Goal: Check status: Check status

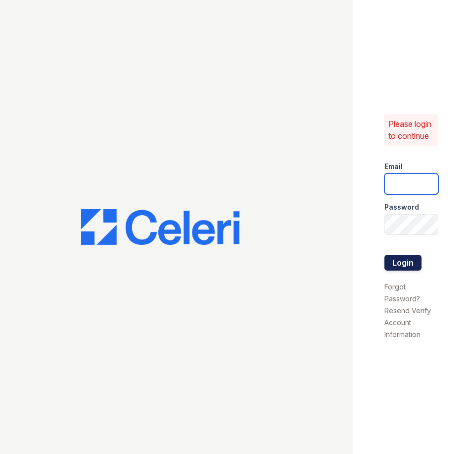
type input "wcannon@trinity-pm.com"
click at [411, 257] on button "Login" at bounding box center [403, 263] width 37 height 16
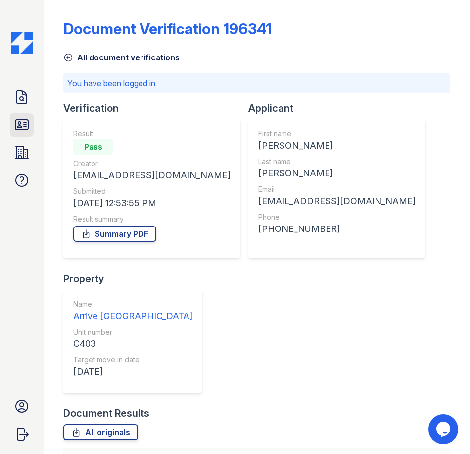
click at [20, 130] on icon at bounding box center [21, 125] width 13 height 10
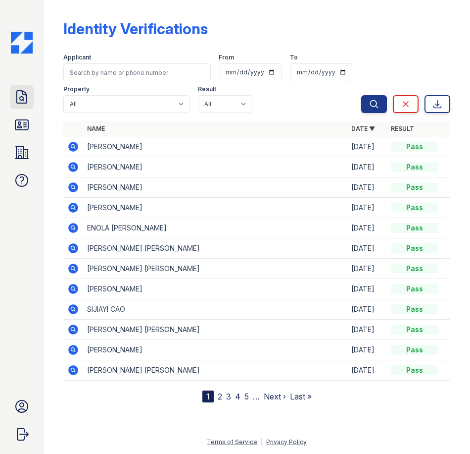
click at [24, 96] on icon at bounding box center [22, 97] width 16 height 16
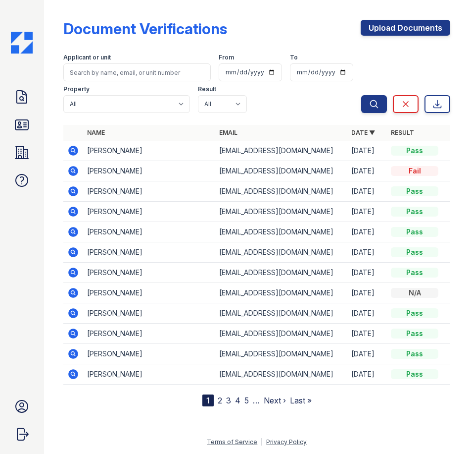
click at [71, 171] on icon at bounding box center [74, 171] width 10 height 10
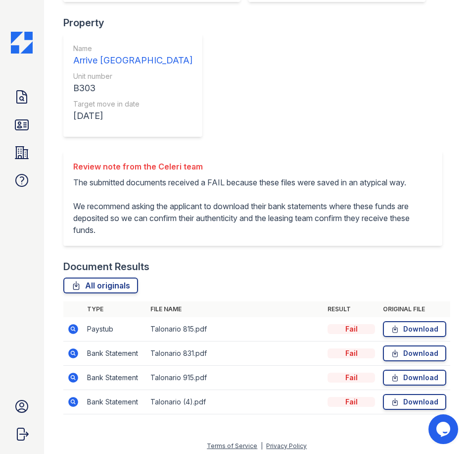
scroll to position [232, 0]
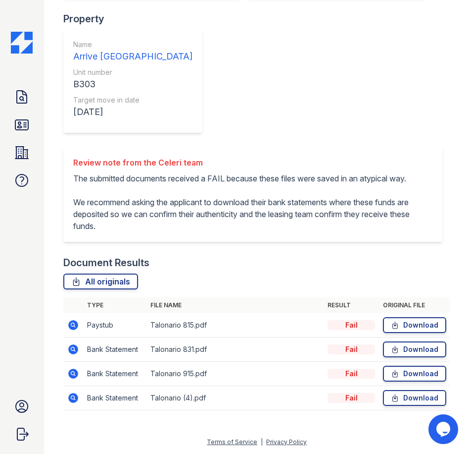
click at [74, 352] on icon at bounding box center [74, 349] width 10 height 10
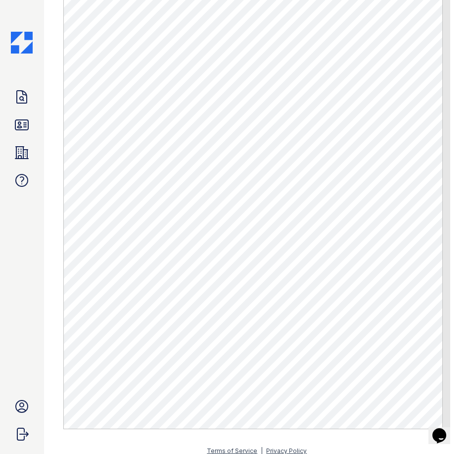
scroll to position [498, 0]
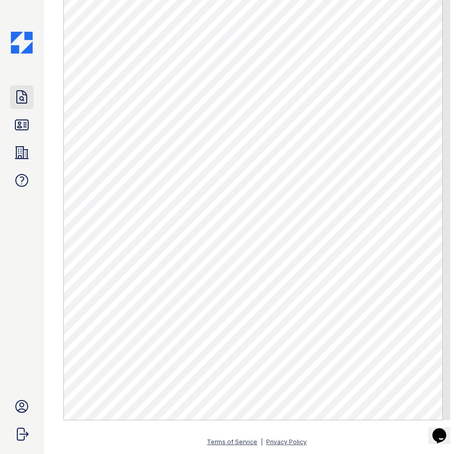
click at [33, 100] on link "Doc Verifications" at bounding box center [22, 97] width 24 height 24
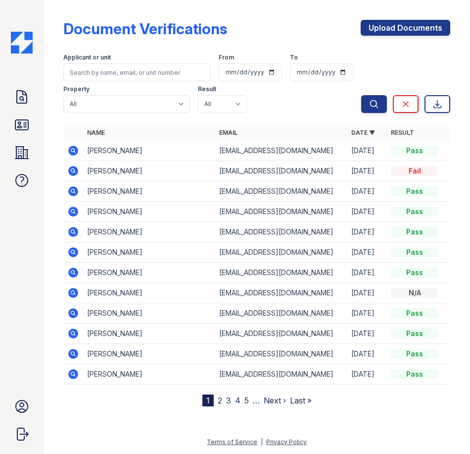
click at [78, 171] on icon at bounding box center [74, 171] width 10 height 10
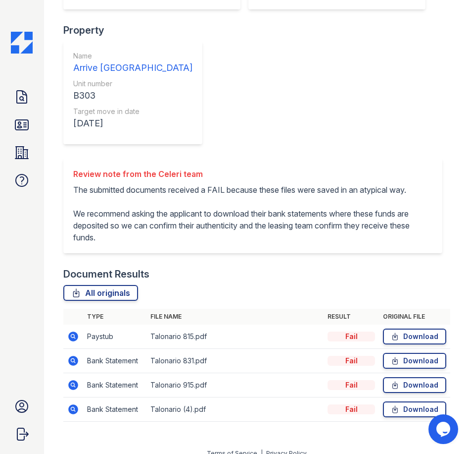
scroll to position [232, 0]
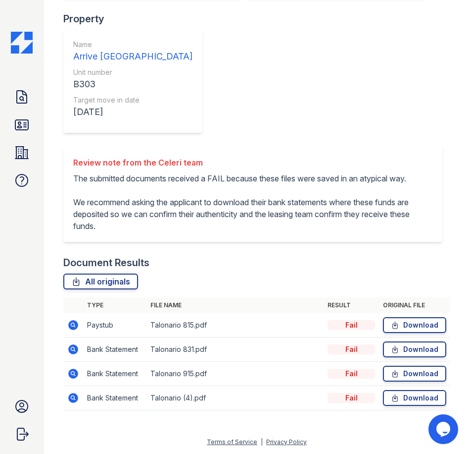
click at [69, 326] on icon at bounding box center [74, 325] width 10 height 10
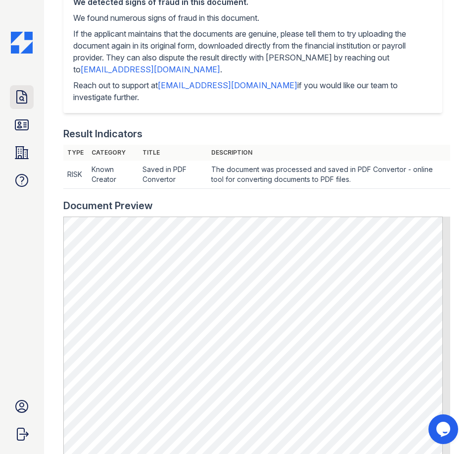
click at [20, 96] on icon at bounding box center [22, 97] width 16 height 16
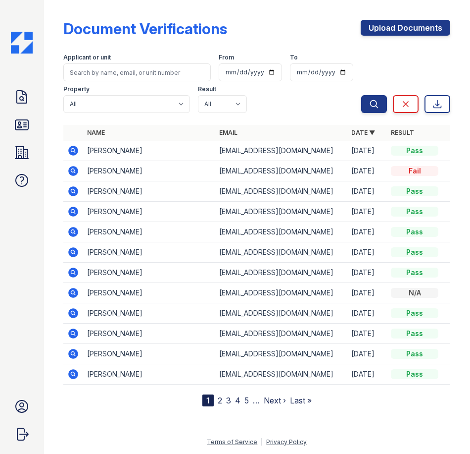
click at [72, 172] on icon at bounding box center [73, 171] width 12 height 12
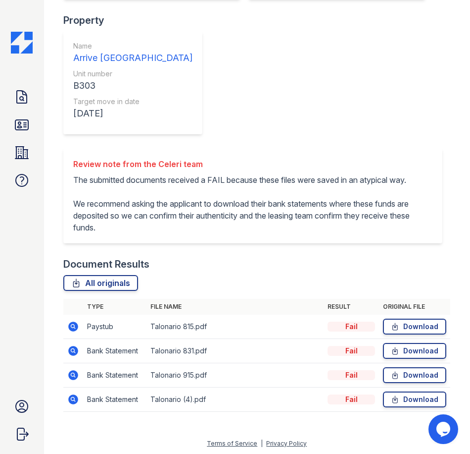
scroll to position [232, 0]
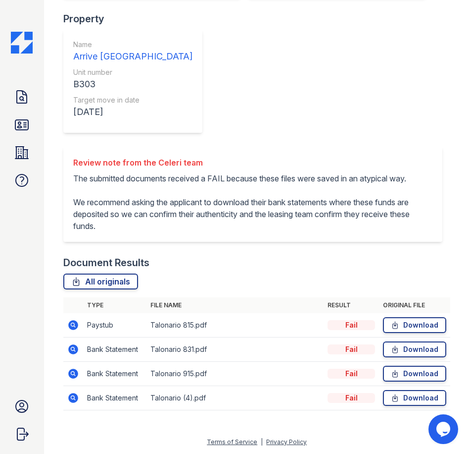
click at [73, 373] on icon at bounding box center [73, 372] width 2 height 2
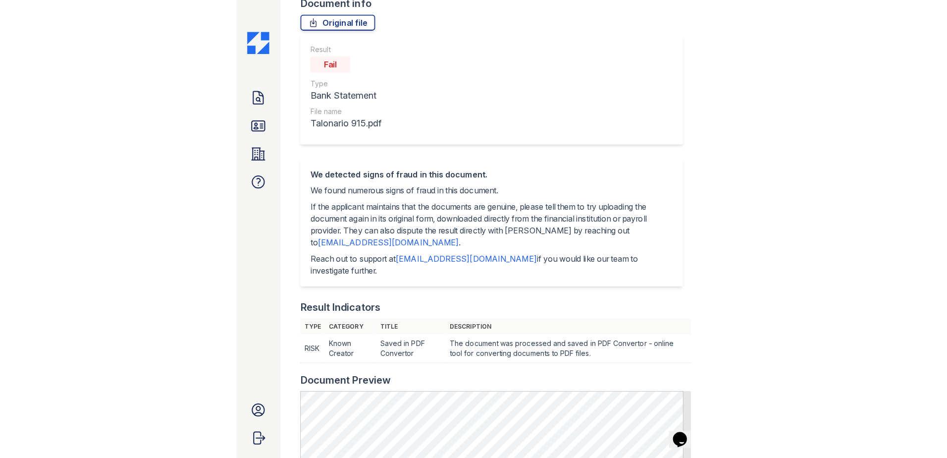
scroll to position [297, 0]
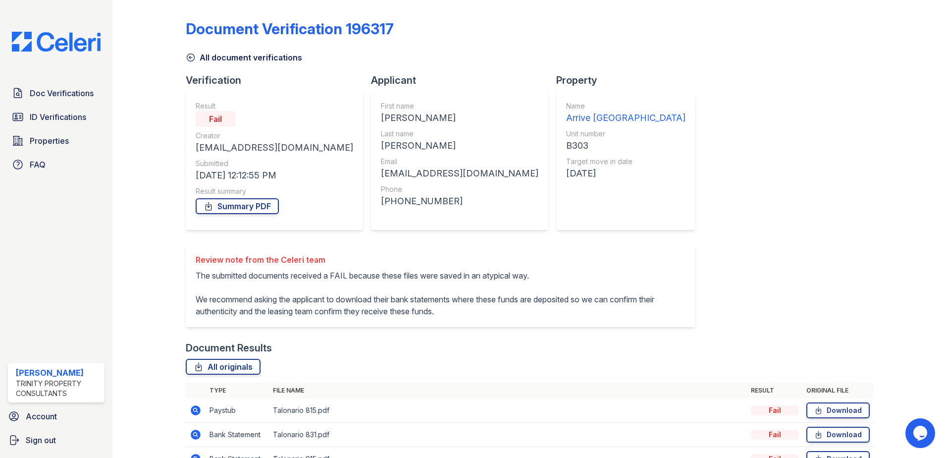
scroll to position [93, 0]
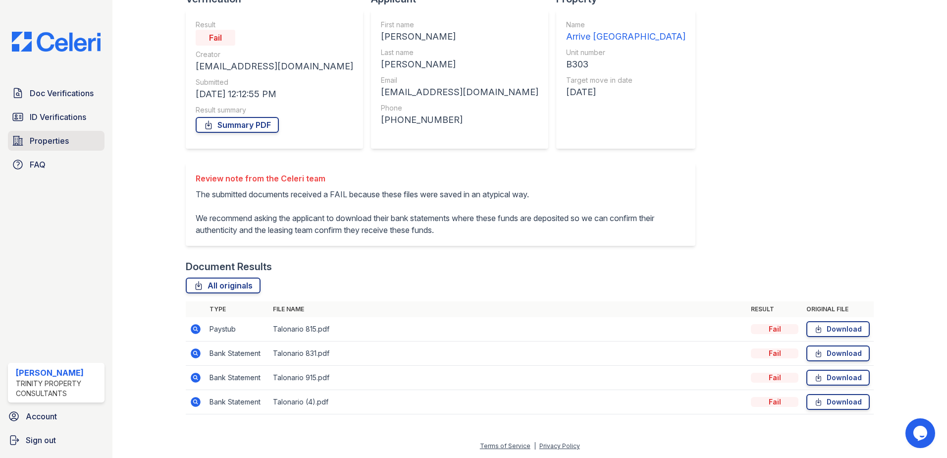
click at [66, 150] on link "Properties" at bounding box center [56, 141] width 97 height 20
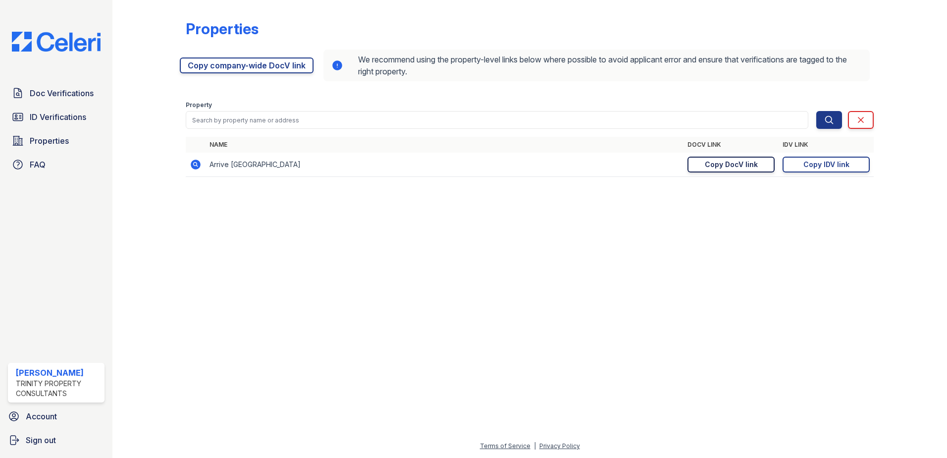
click at [698, 169] on link "Copy DocV link Copy link" at bounding box center [730, 164] width 87 height 16
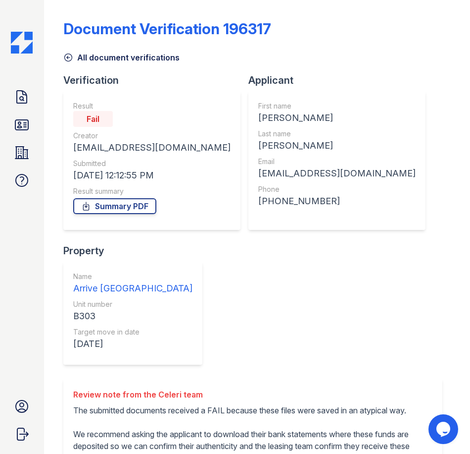
drag, startPoint x: 194, startPoint y: 1, endPoint x: 150, endPoint y: 9, distance: 44.8
click at [150, 9] on div "Document Verification 196317 All document verifications Verification Result Fai…" at bounding box center [256, 328] width 387 height 648
